Goal: Transaction & Acquisition: Obtain resource

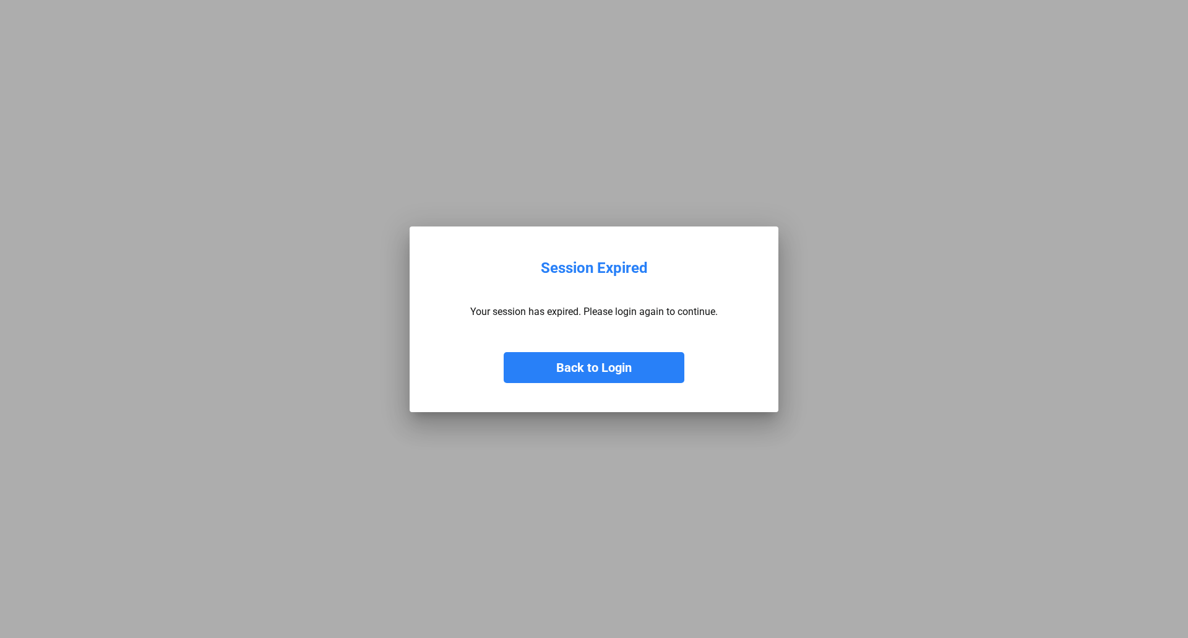
click at [625, 366] on button "Back to Login" at bounding box center [594, 367] width 181 height 31
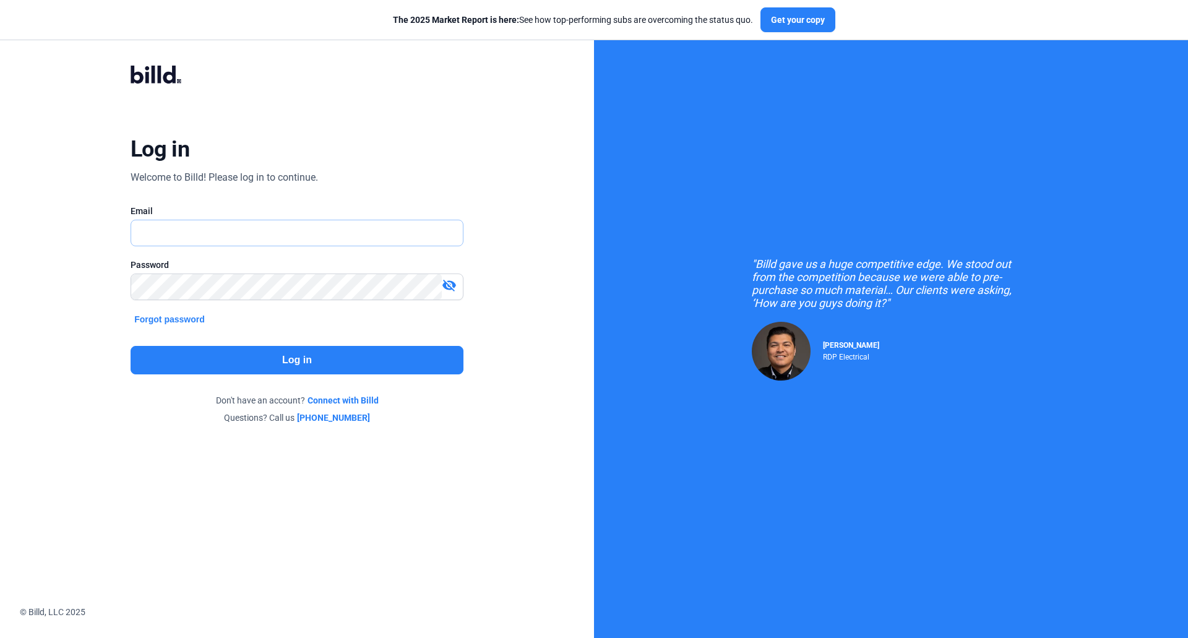
click at [220, 239] on input "text" at bounding box center [290, 232] width 318 height 25
type input "[EMAIL_ADDRESS][DOMAIN_NAME]"
click at [242, 367] on button "Log in" at bounding box center [297, 360] width 333 height 28
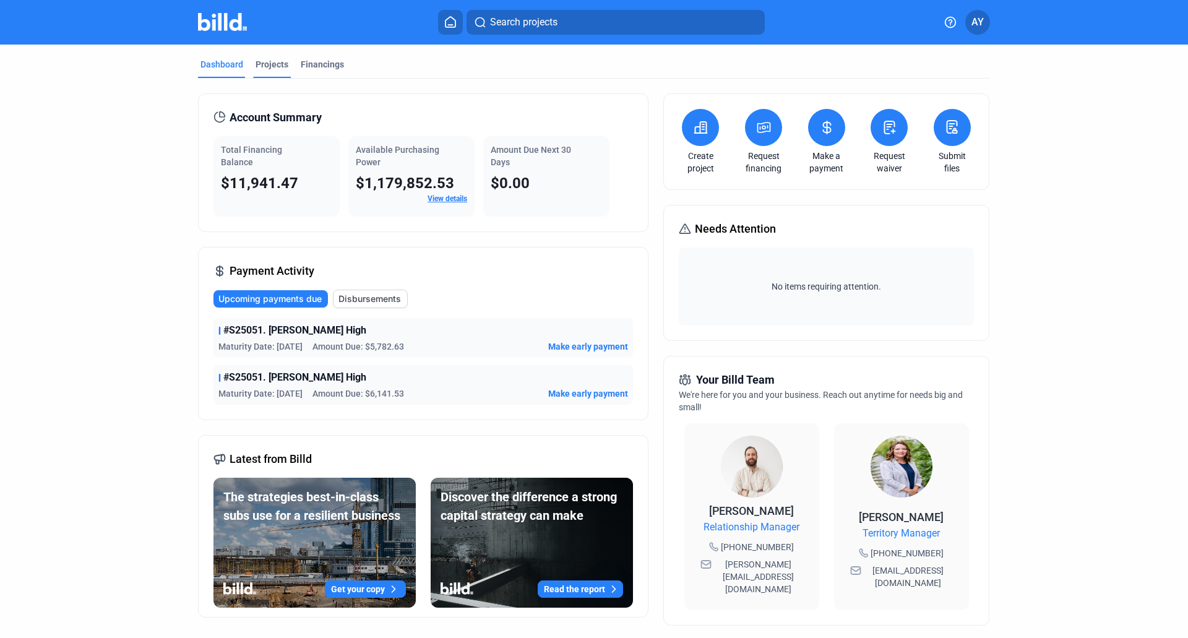
click at [266, 65] on div "Projects" at bounding box center [271, 64] width 33 height 12
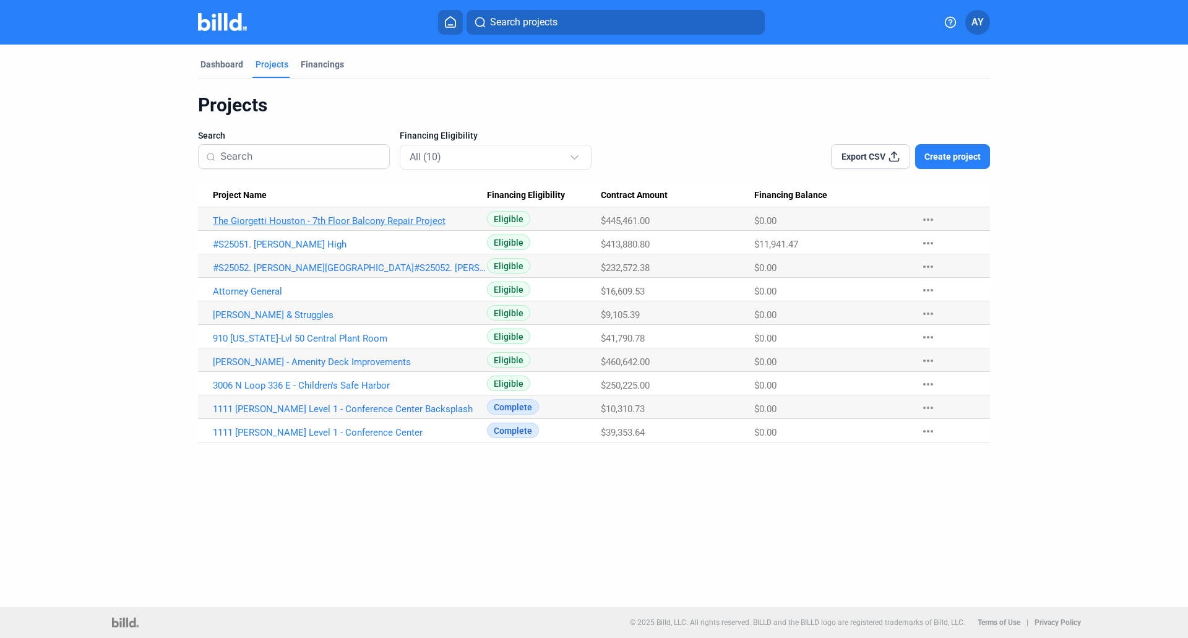
click at [384, 222] on link "The Giorgetti Houston - 7th Floor Balcony Repair Project" at bounding box center [350, 220] width 274 height 11
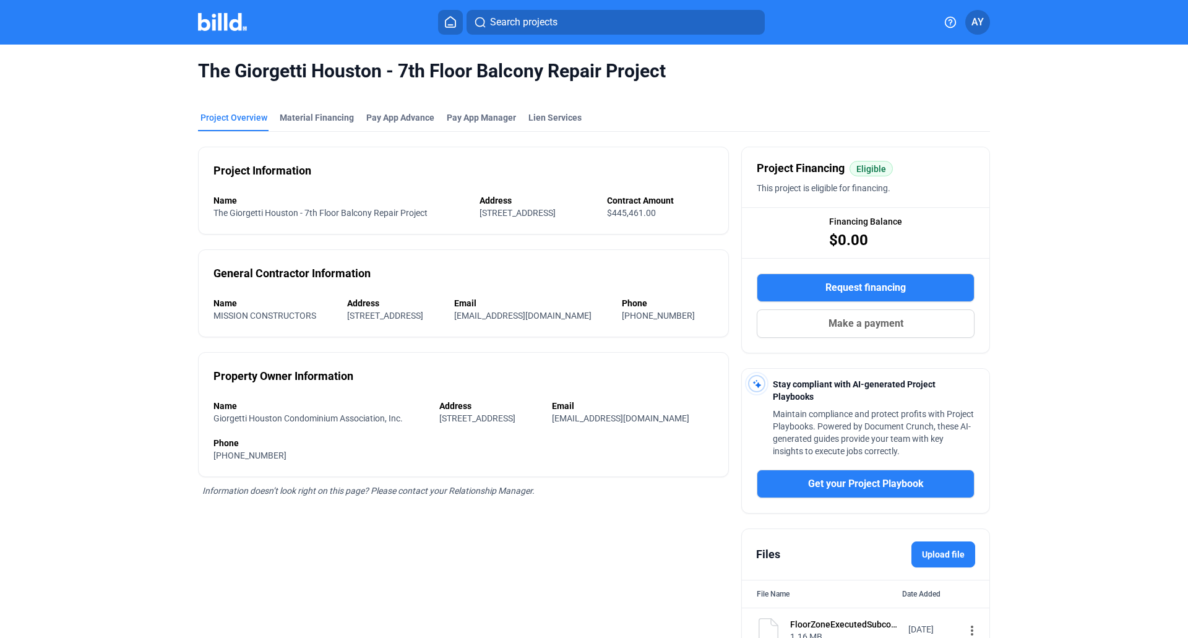
click at [896, 288] on span "Request financing" at bounding box center [865, 287] width 80 height 15
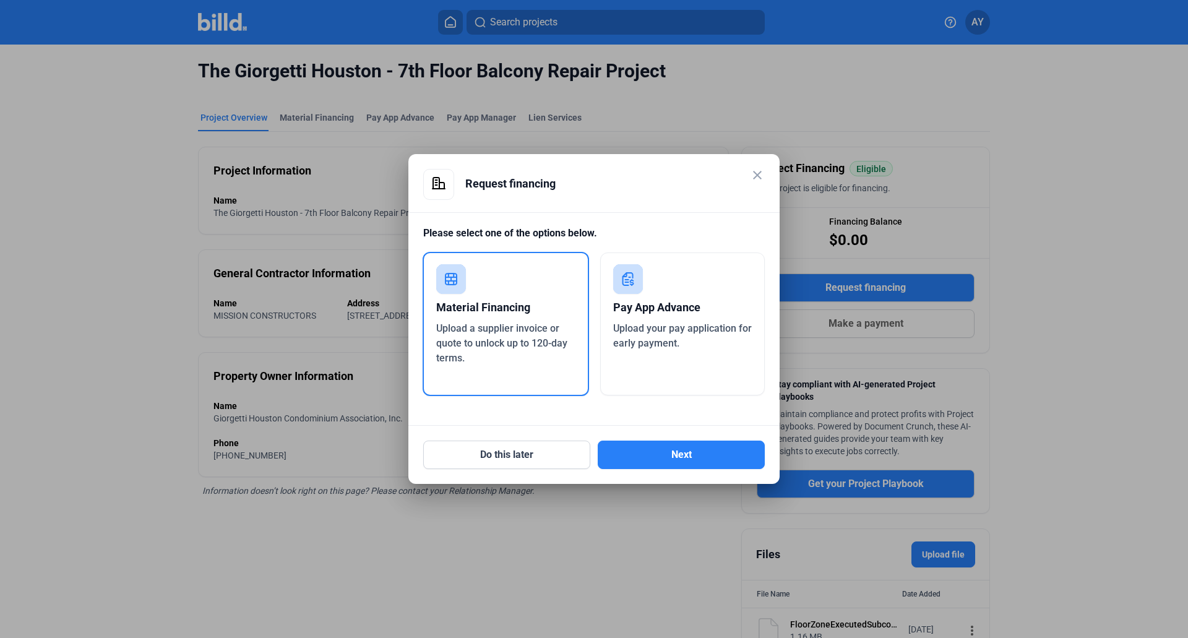
click at [543, 337] on span "Upload a supplier invoice or quote to unlock up to 120-day terms." at bounding box center [501, 342] width 131 height 41
click at [683, 457] on button "Next" at bounding box center [681, 454] width 167 height 28
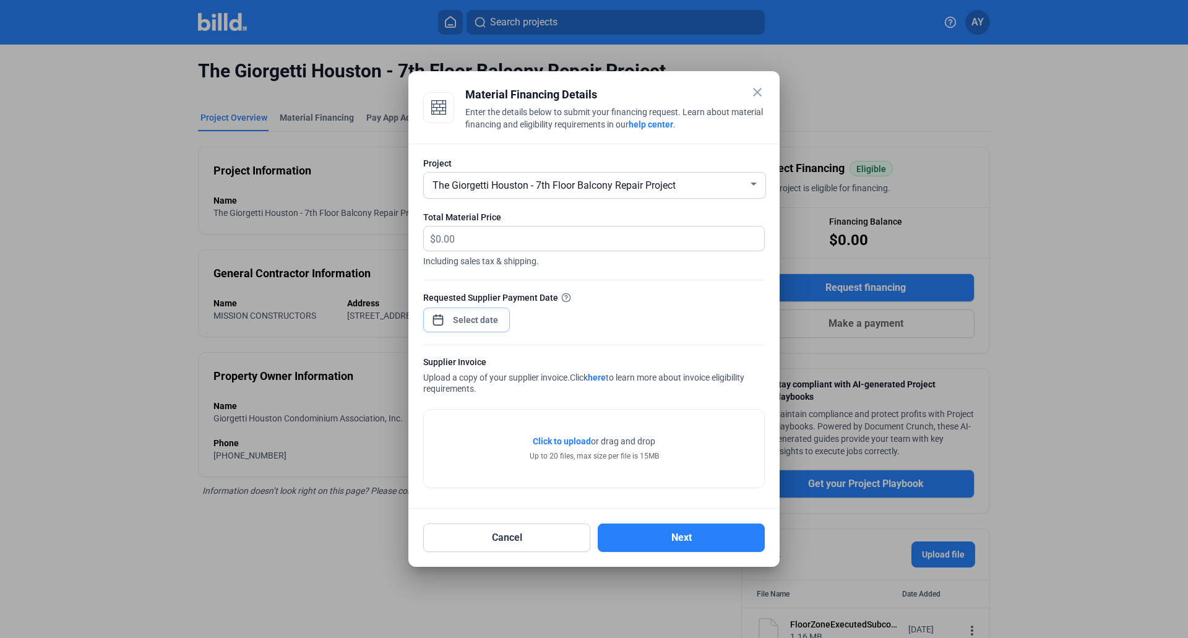
click at [481, 315] on div "close Material Financing Details Enter the details below to submit your financi…" at bounding box center [594, 319] width 1188 height 638
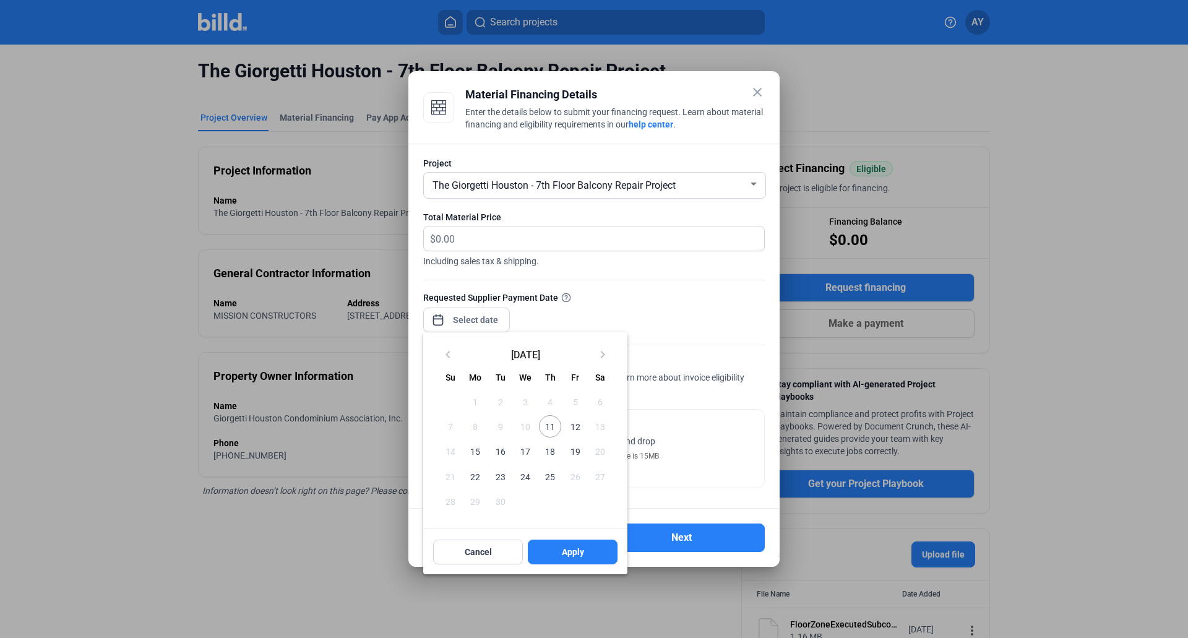
click at [549, 429] on span "11" at bounding box center [550, 426] width 22 height 22
click at [575, 553] on span "Apply" at bounding box center [573, 552] width 22 height 12
click at [556, 427] on span "11" at bounding box center [550, 426] width 22 height 22
click at [579, 556] on span "Apply" at bounding box center [573, 552] width 22 height 12
click at [553, 428] on span "11" at bounding box center [550, 426] width 22 height 22
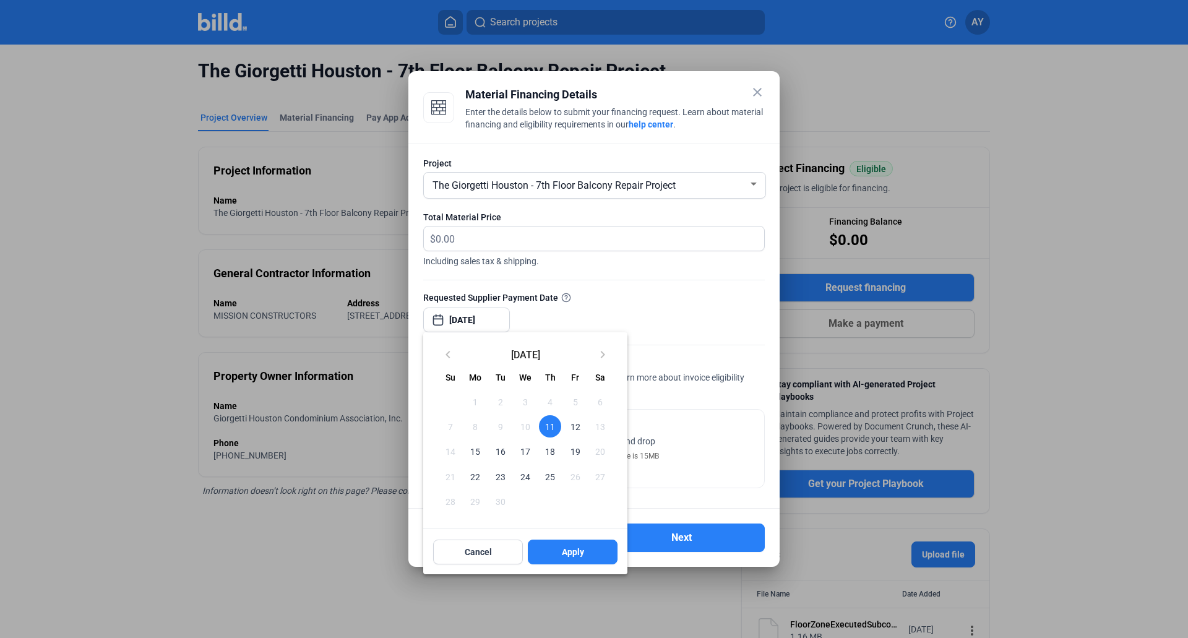
click at [626, 314] on div at bounding box center [594, 319] width 1188 height 638
click at [489, 238] on div at bounding box center [594, 319] width 1188 height 638
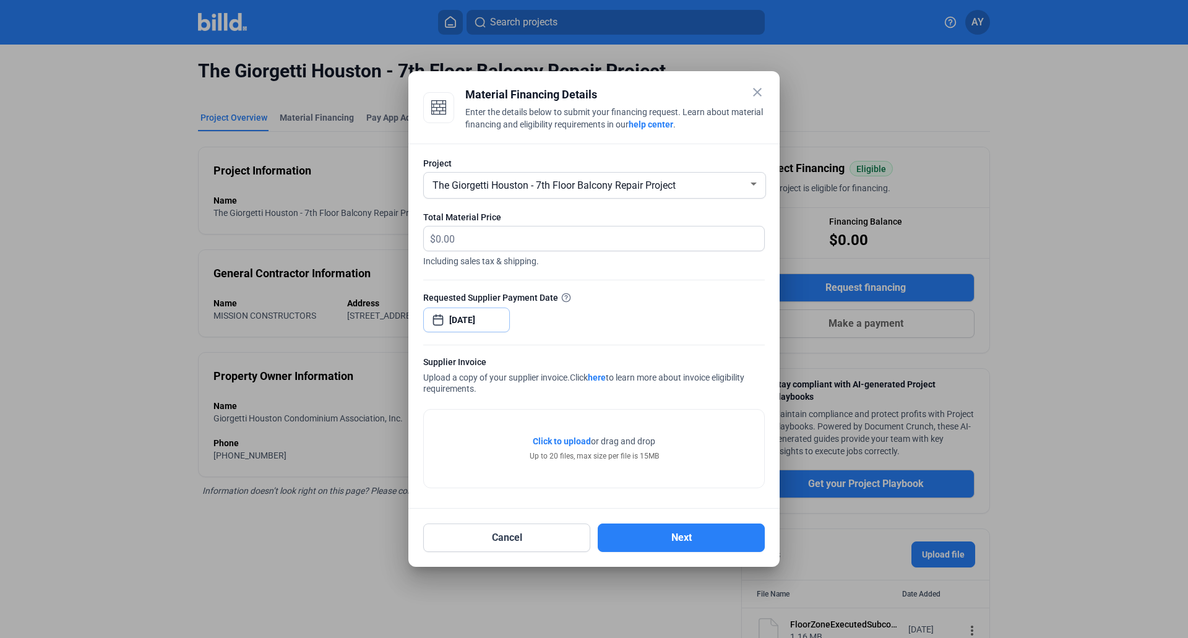
paste input "$84,695.74"
click at [488, 233] on input "text" at bounding box center [593, 238] width 314 height 24
click at [468, 318] on div "close Material Financing Details Enter the details below to submit your financi…" at bounding box center [594, 319] width 1188 height 638
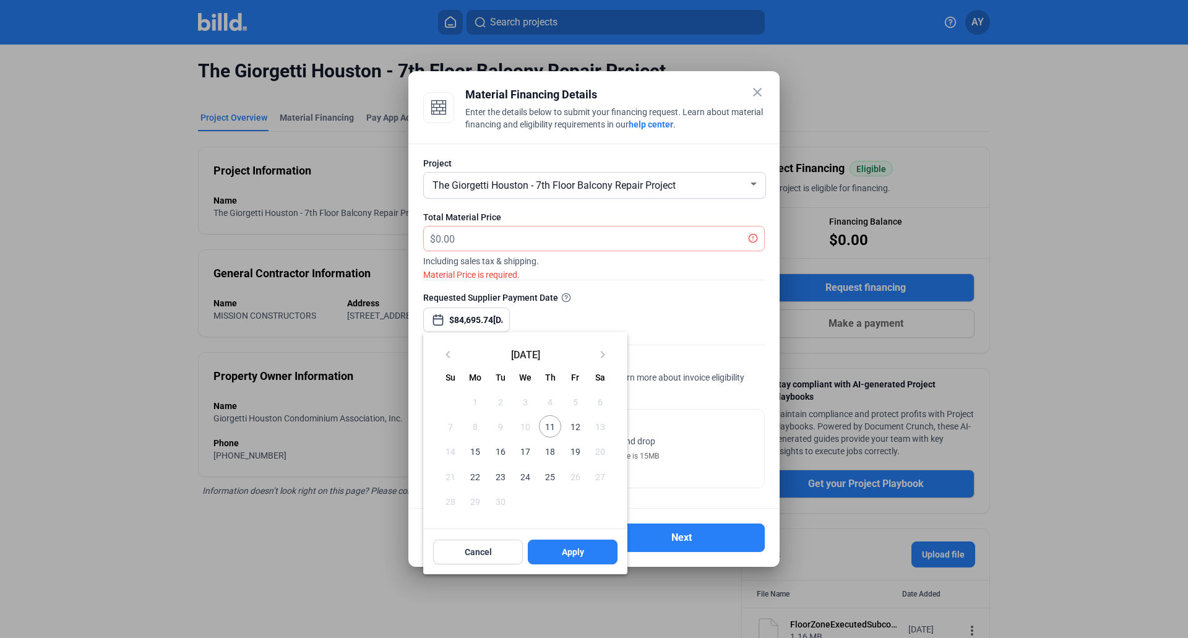
click at [552, 425] on span "11" at bounding box center [550, 426] width 22 height 22
click at [487, 549] on span "Cancel" at bounding box center [478, 552] width 27 height 12
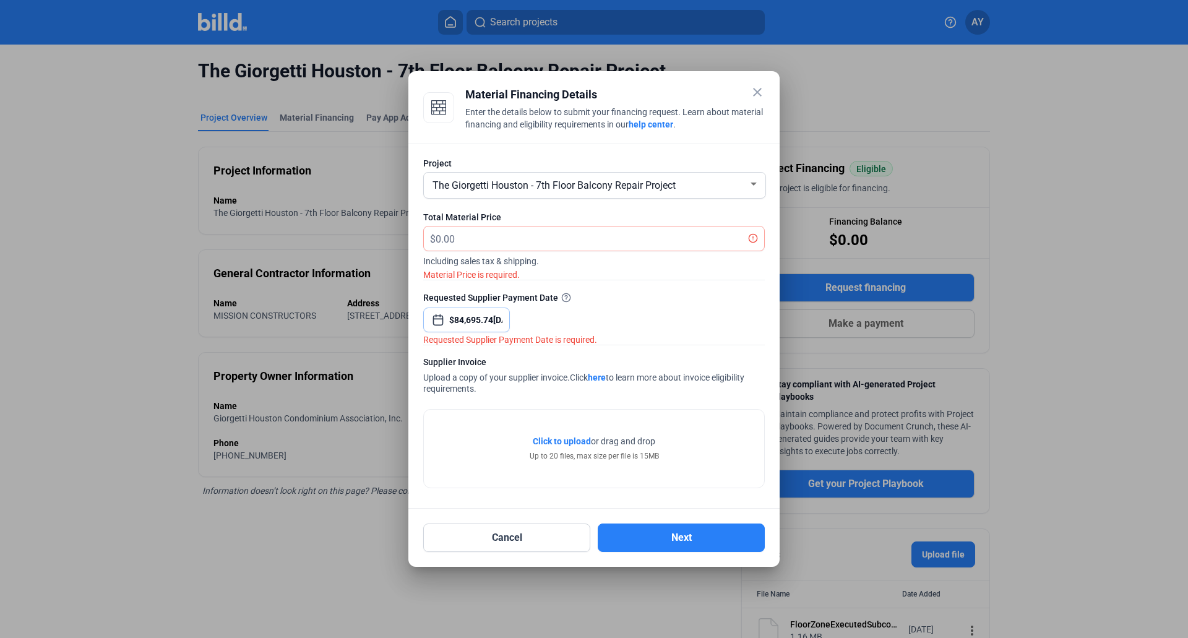
click at [458, 319] on input "$84,695.74[DATE]" at bounding box center [475, 319] width 53 height 15
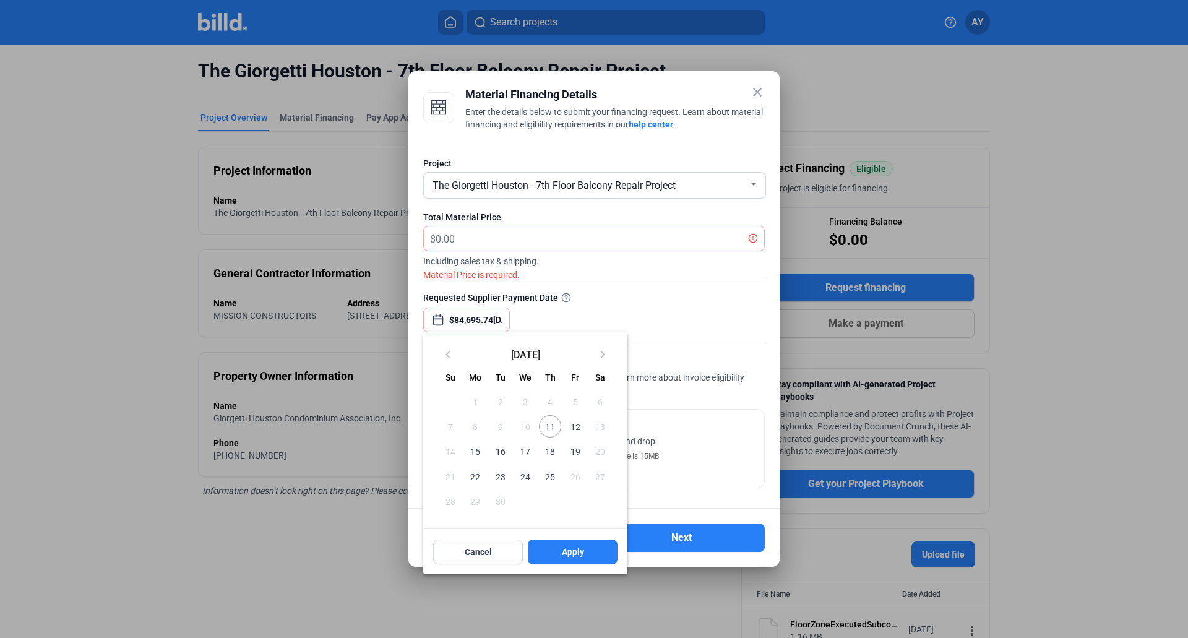
click at [550, 420] on span "11" at bounding box center [550, 426] width 22 height 22
click at [567, 553] on span "Apply" at bounding box center [573, 552] width 22 height 12
type input "[DATE]"
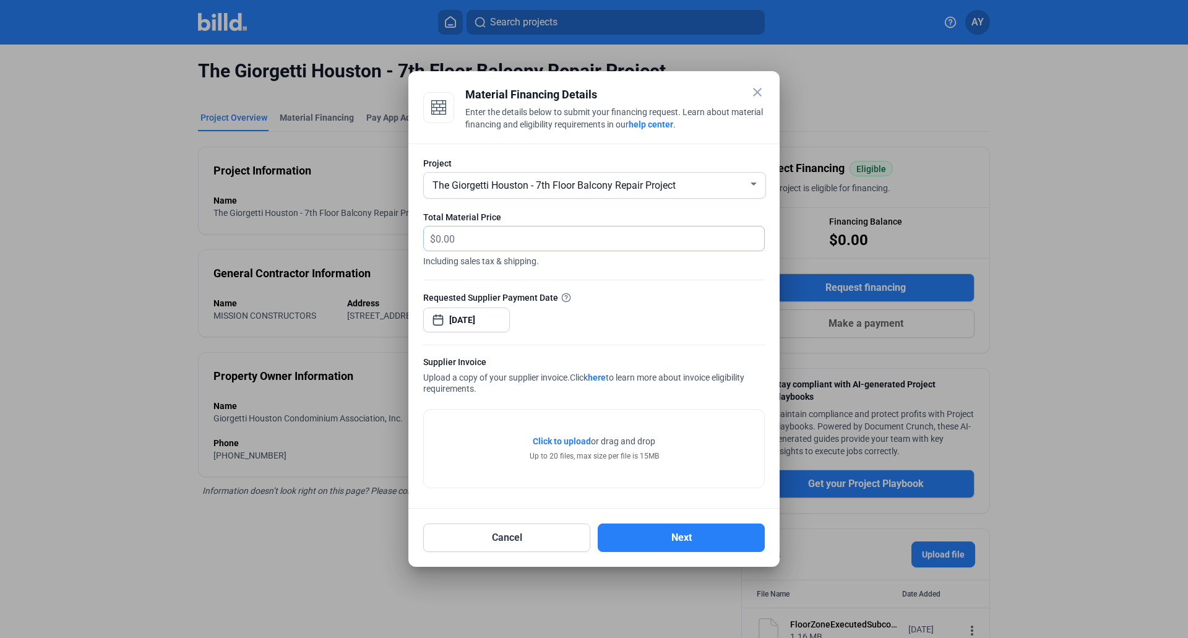
click at [487, 236] on input "text" at bounding box center [600, 238] width 328 height 24
type input "84,695.74"
click at [565, 442] on span "Click to upload" at bounding box center [562, 441] width 58 height 10
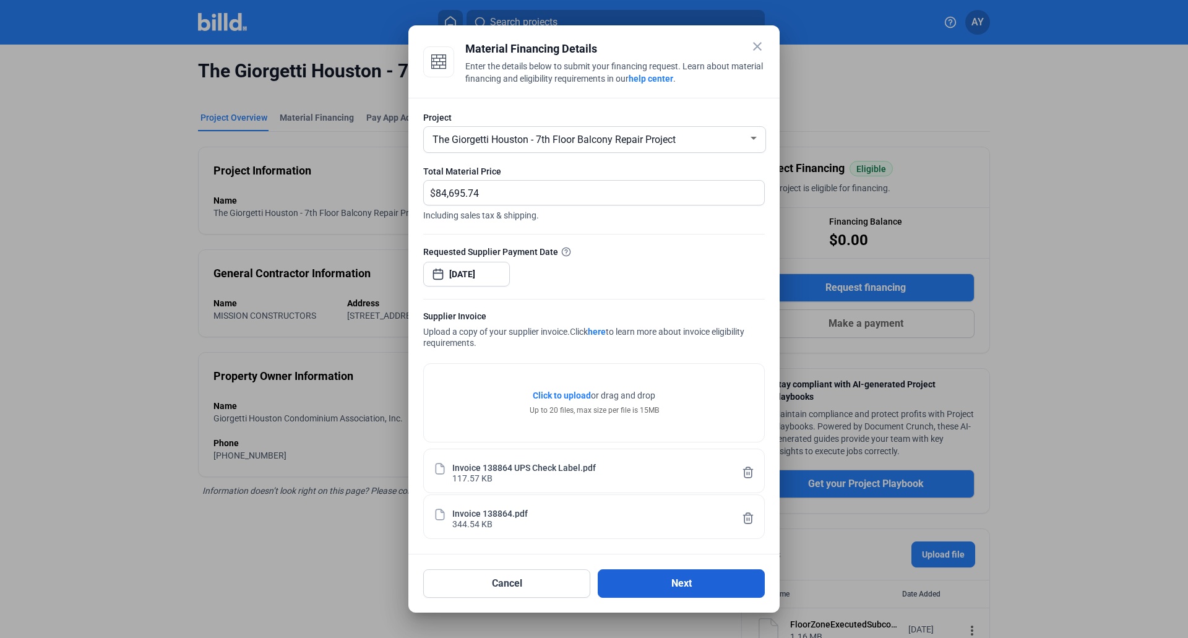
click at [691, 585] on button "Next" at bounding box center [681, 583] width 167 height 28
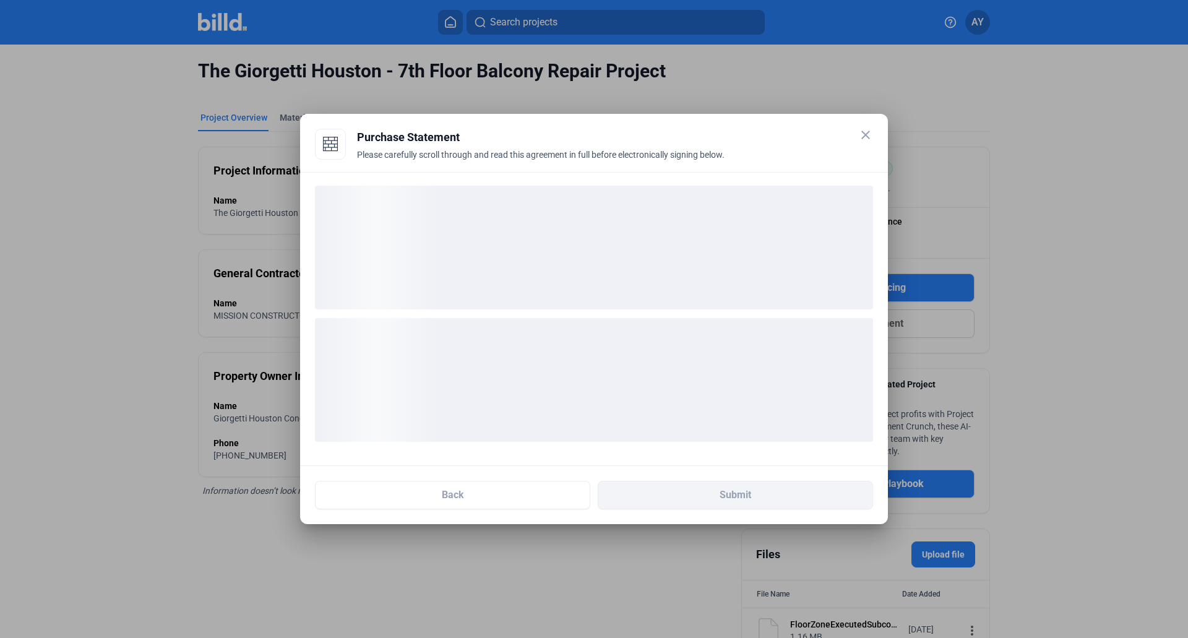
click at [822, 148] on div "Purchase Statement Please carefully scroll through and read this agreement in f…" at bounding box center [615, 144] width 516 height 31
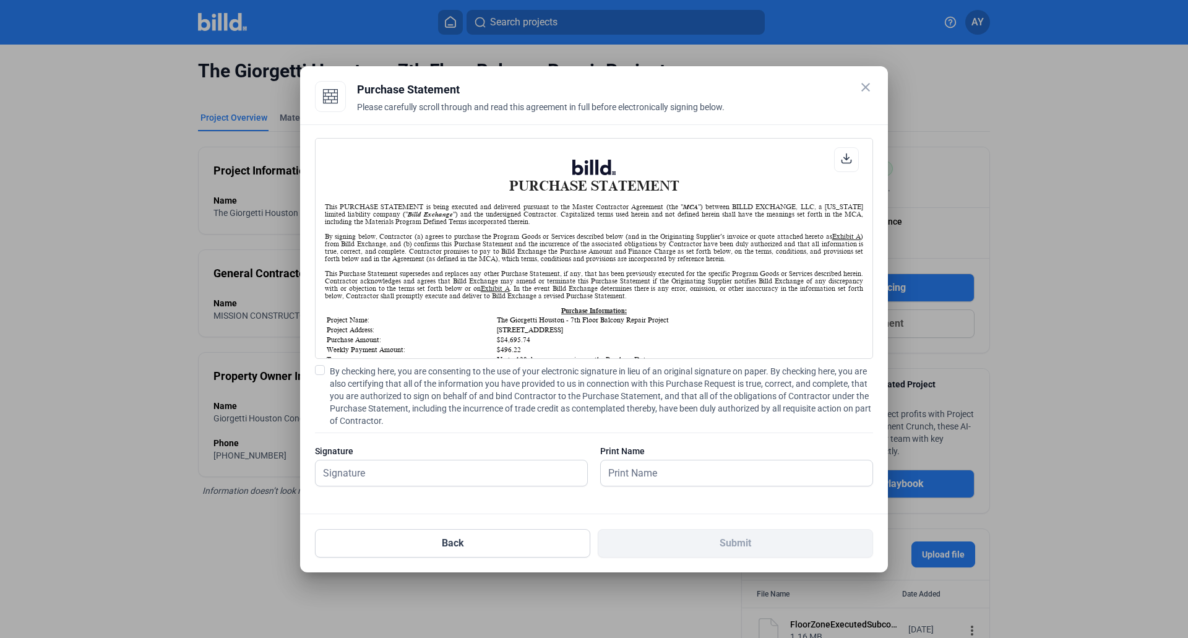
scroll to position [1, 0]
click at [325, 365] on label "By checking here, you are consenting to the use of your electronic signature in…" at bounding box center [594, 396] width 558 height 62
click at [0, 0] on input "By checking here, you are consenting to the use of your electronic signature in…" at bounding box center [0, 0] width 0 height 0
click at [345, 462] on input "text" at bounding box center [444, 472] width 258 height 25
type input "April Ytac"
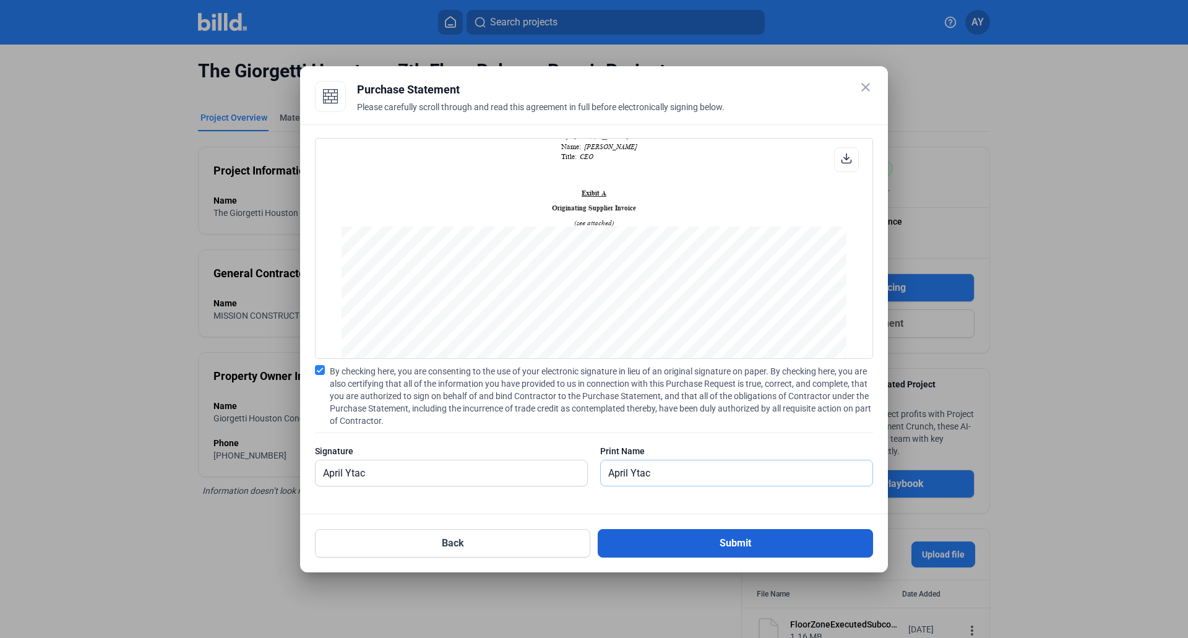
scroll to position [680, 0]
type input "April Ytac"
click at [776, 549] on button "Submit" at bounding box center [735, 543] width 275 height 28
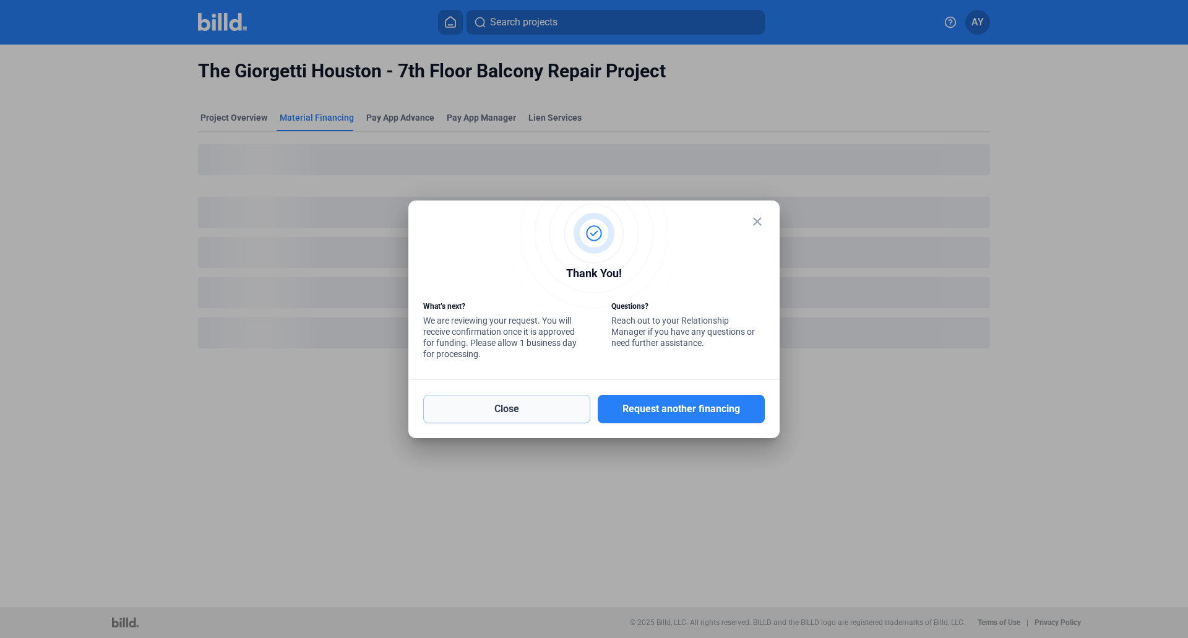
click at [525, 406] on button "Close" at bounding box center [506, 409] width 167 height 28
